Goal: Find specific page/section: Find specific page/section

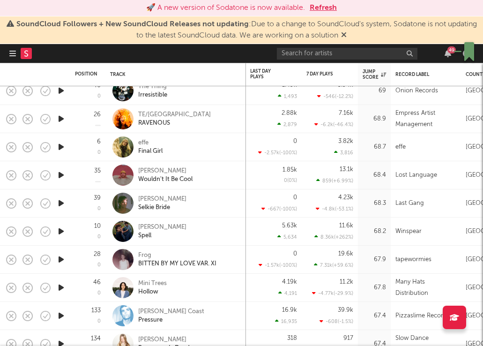
click at [324, 7] on button "Refresh" at bounding box center [323, 7] width 27 height 11
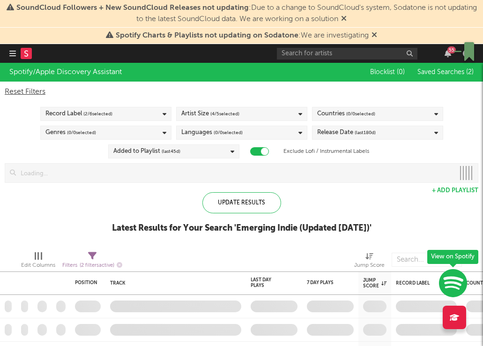
checkbox input "true"
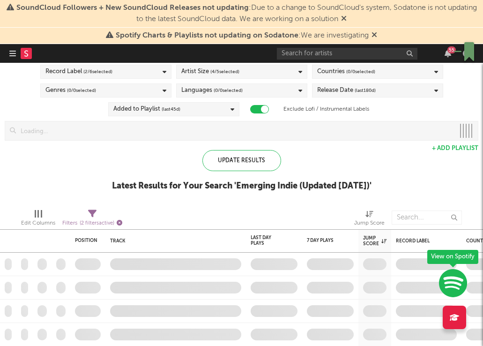
click at [122, 221] on icon "button" at bounding box center [120, 223] width 6 height 6
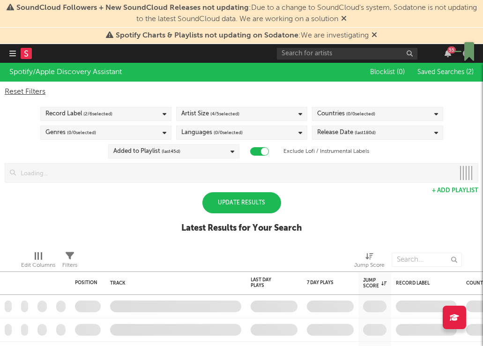
click at [11, 52] on icon "button" at bounding box center [12, 54] width 7 height 8
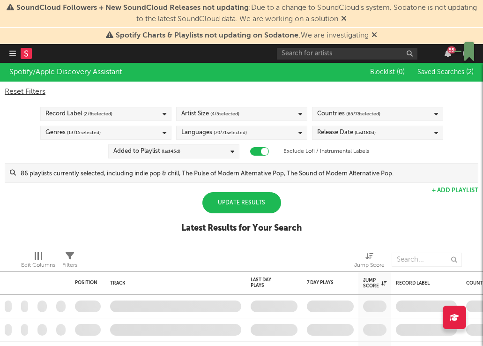
click at [14, 53] on icon "button" at bounding box center [12, 54] width 7 height 8
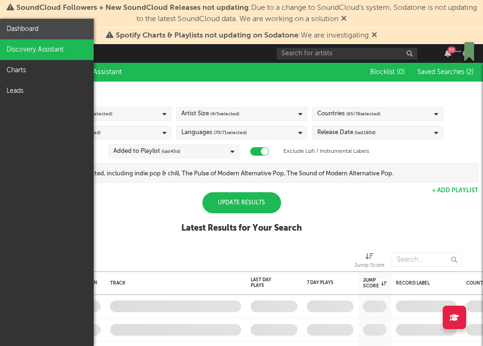
click at [28, 32] on link "Dashboard" at bounding box center [47, 29] width 94 height 21
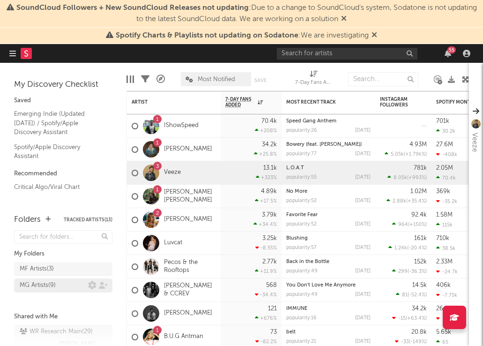
click at [46, 284] on div "MG Artists ( 9 )" at bounding box center [63, 286] width 98 height 14
click at [46, 284] on div "MG Artists ( 9 )" at bounding box center [38, 285] width 36 height 11
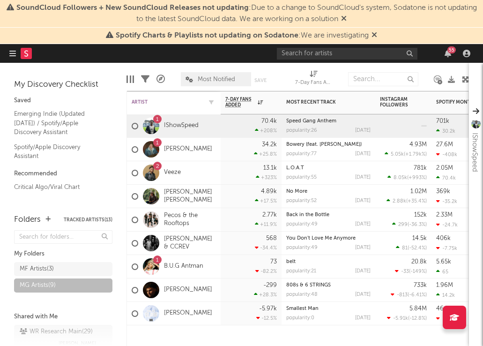
click at [151, 102] on div "Artist" at bounding box center [167, 102] width 70 height 6
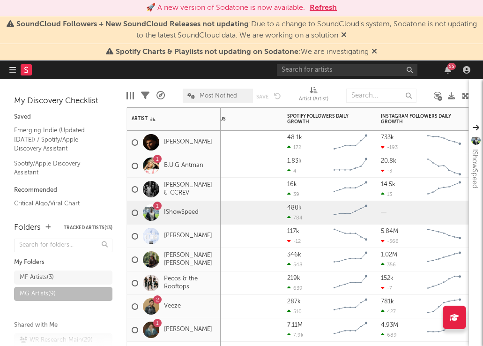
click at [296, 158] on div "1.83k" at bounding box center [294, 161] width 15 height 6
